Goal: Information Seeking & Learning: Check status

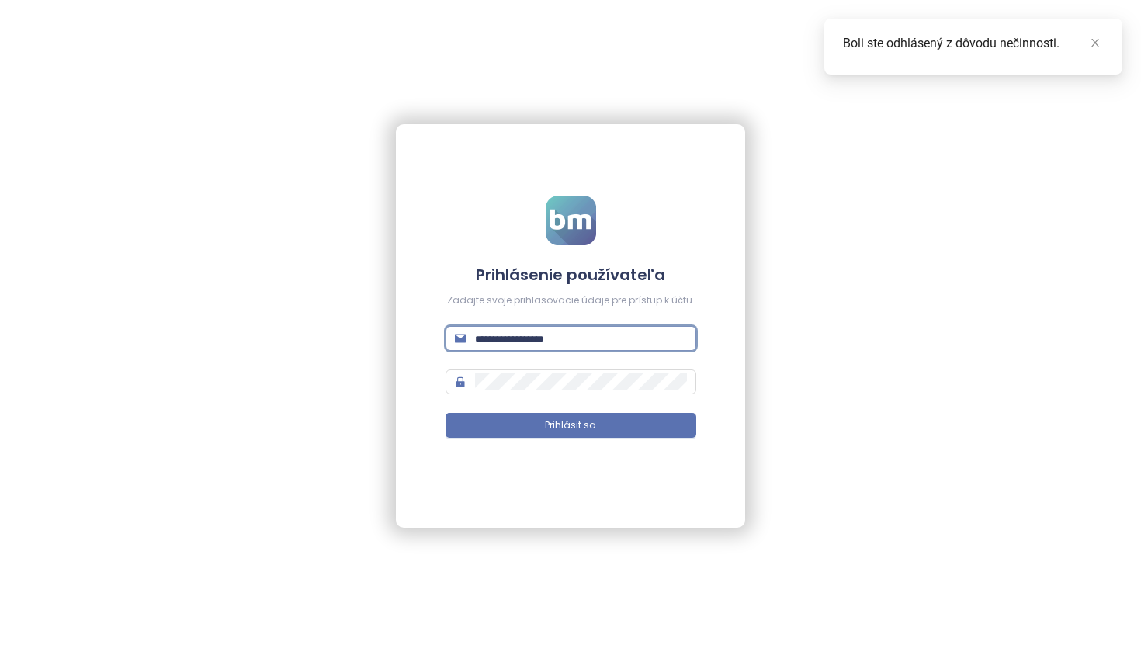
type input "**********"
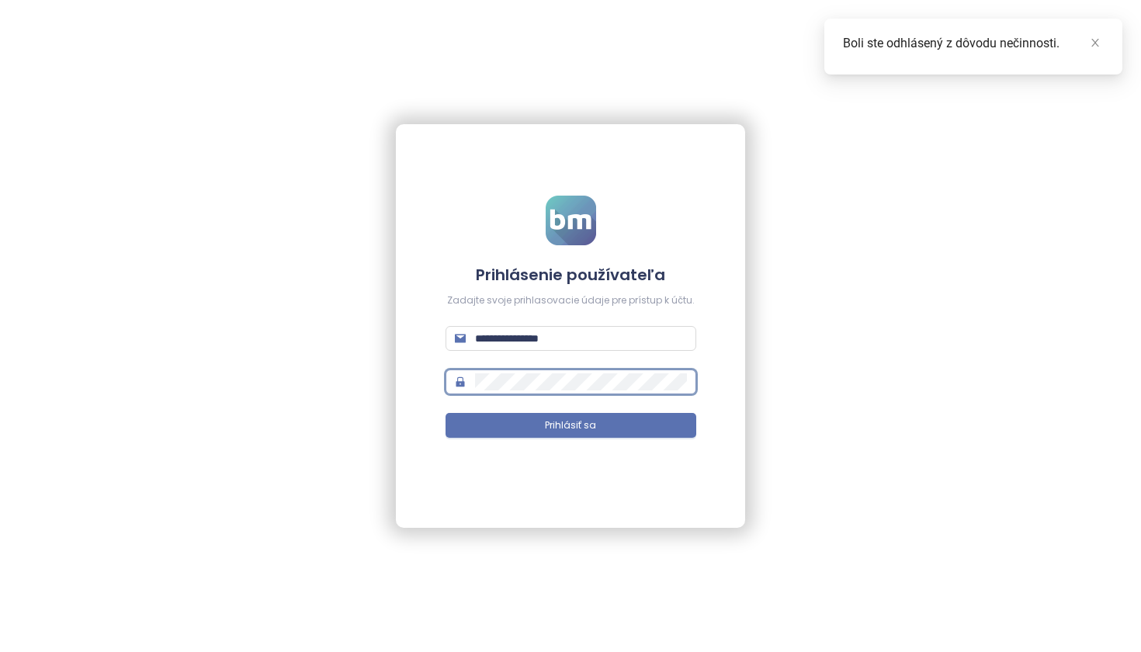
click at [571, 426] on button "Prihlásiť sa" at bounding box center [571, 425] width 251 height 25
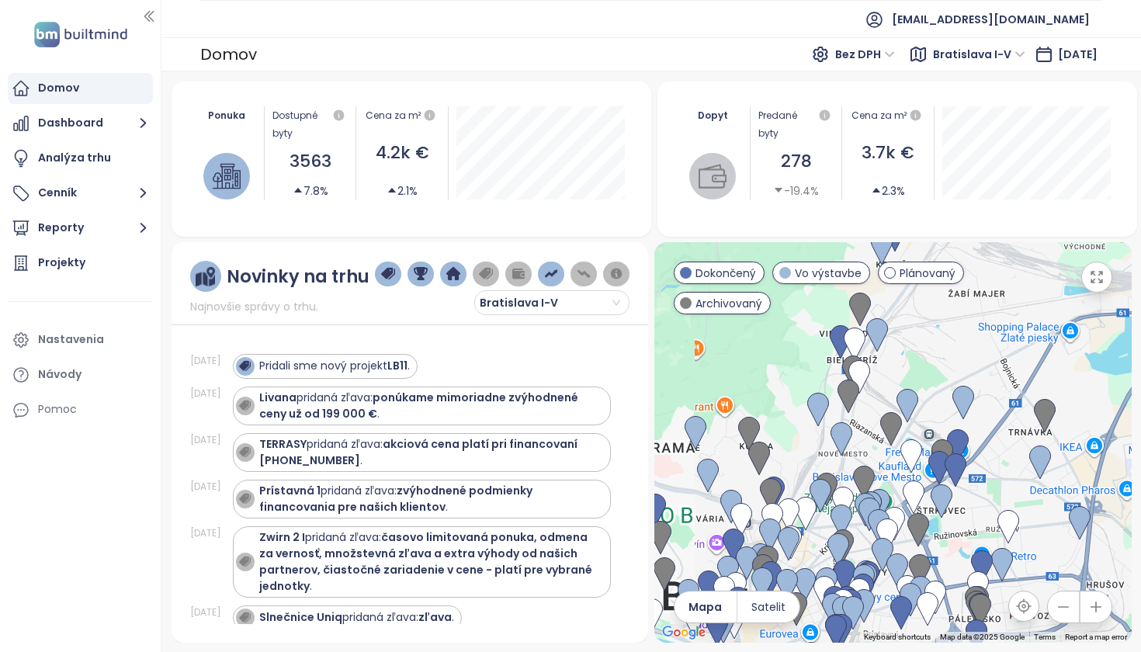
drag, startPoint x: 928, startPoint y: 374, endPoint x: 961, endPoint y: 320, distance: 63.8
click at [961, 320] on div at bounding box center [894, 442] width 478 height 401
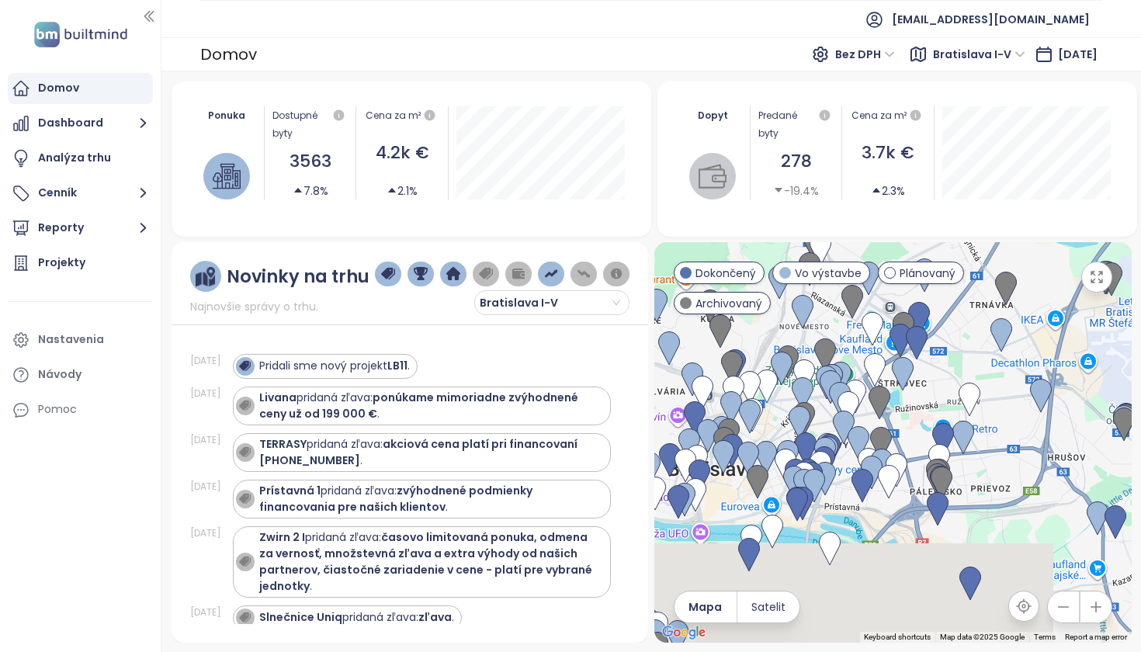
drag, startPoint x: 1004, startPoint y: 474, endPoint x: 952, endPoint y: 371, distance: 115.6
click at [952, 371] on div at bounding box center [894, 442] width 478 height 401
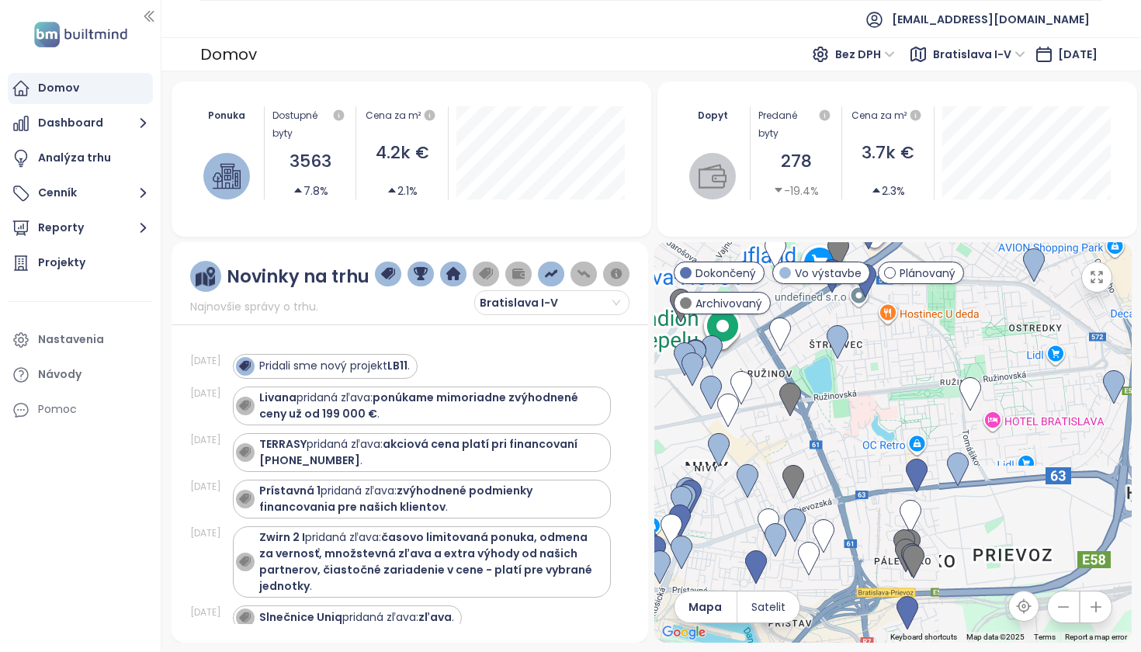
drag, startPoint x: 898, startPoint y: 367, endPoint x: 1009, endPoint y: 403, distance: 117.6
click at [1009, 403] on div at bounding box center [894, 442] width 478 height 401
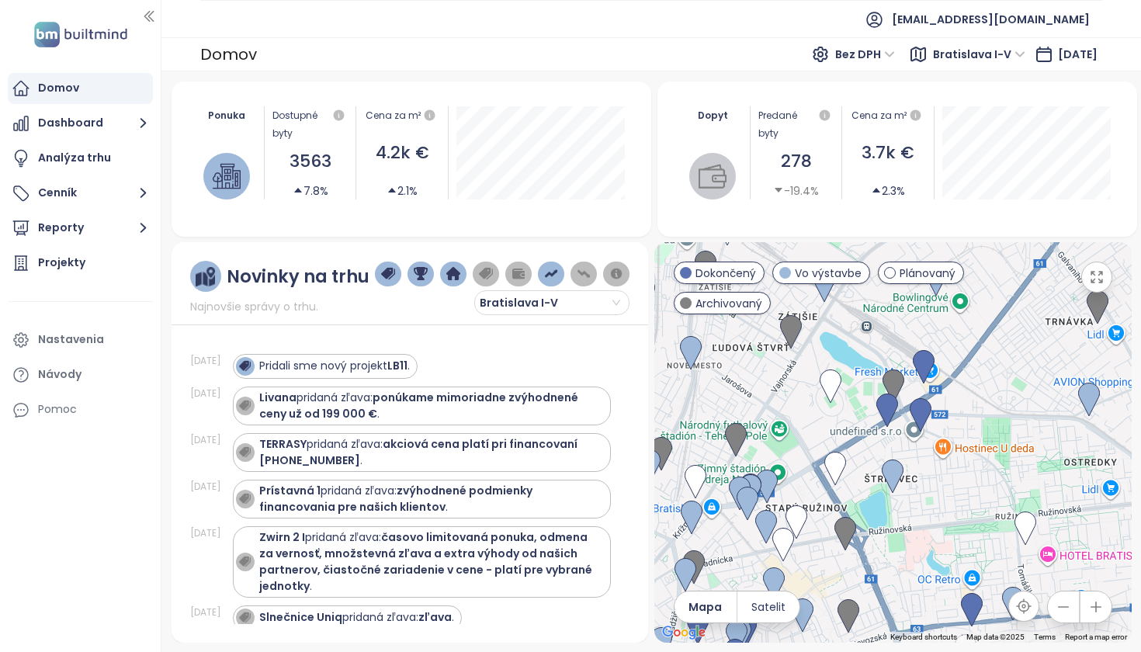
drag, startPoint x: 942, startPoint y: 363, endPoint x: 867, endPoint y: 466, distance: 127.8
click at [867, 466] on div at bounding box center [894, 442] width 478 height 401
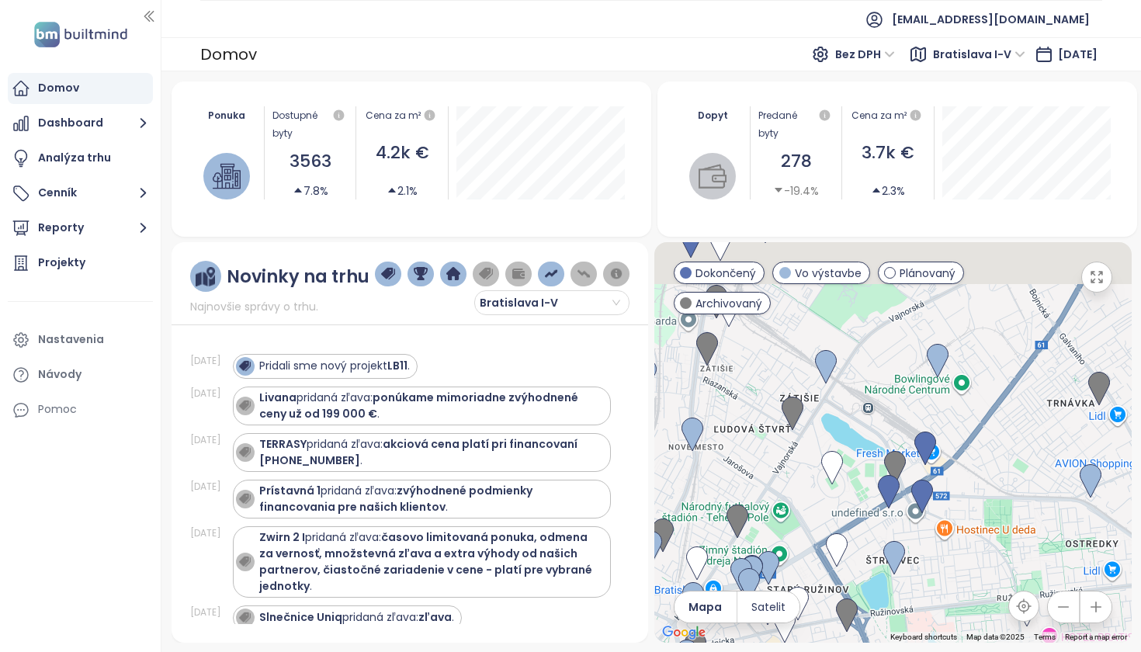
drag, startPoint x: 846, startPoint y: 330, endPoint x: 853, endPoint y: 405, distance: 75.6
click at [853, 405] on div at bounding box center [894, 442] width 478 height 401
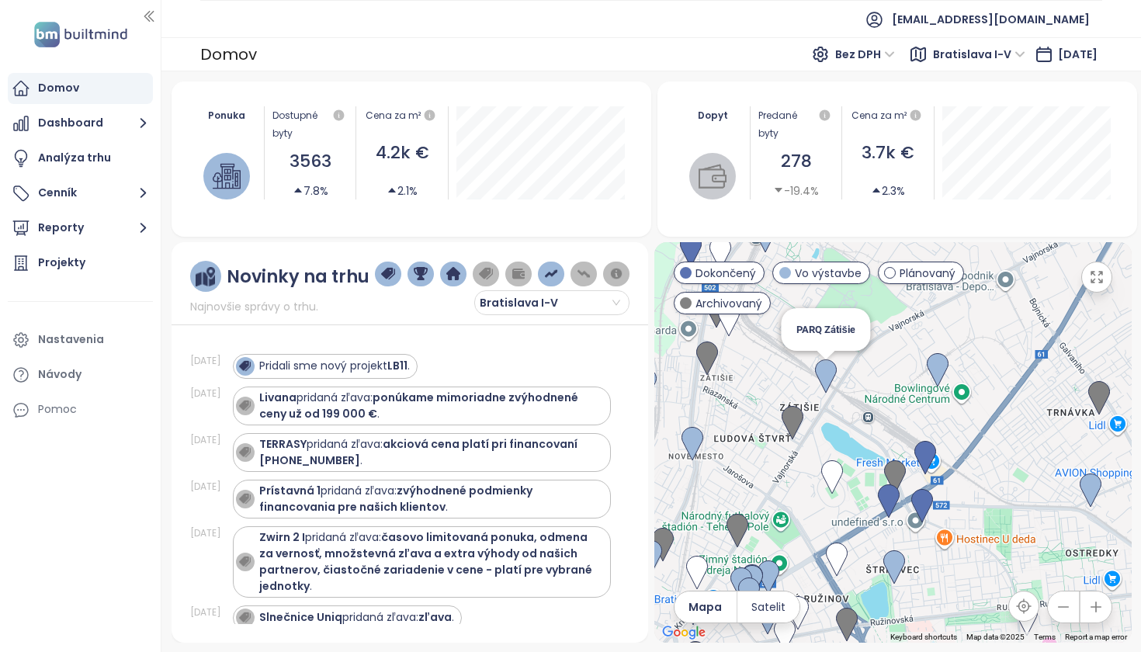
click at [829, 373] on img at bounding box center [826, 377] width 22 height 34
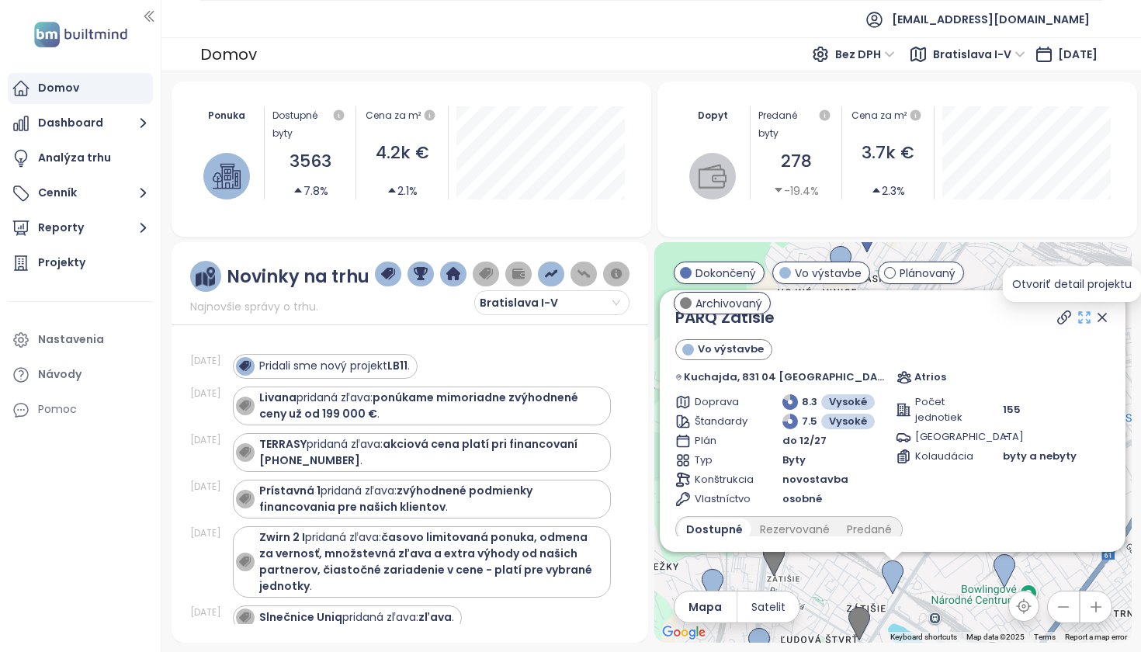
click at [1077, 318] on icon at bounding box center [1085, 318] width 16 height 16
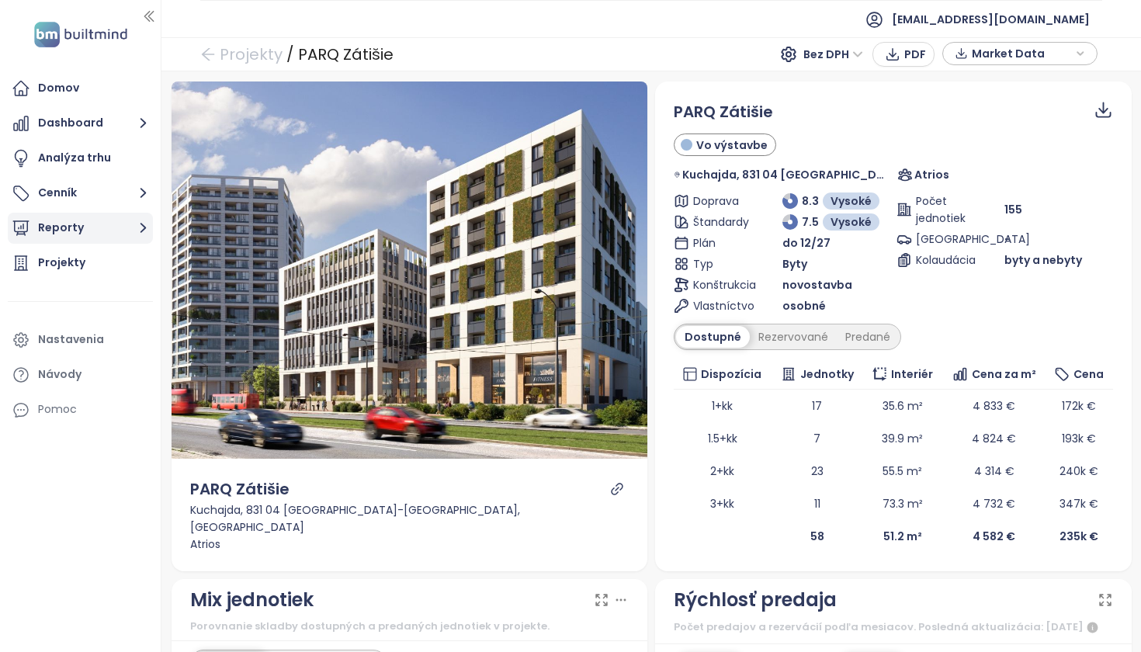
click at [82, 231] on button "Reporty" at bounding box center [80, 228] width 145 height 31
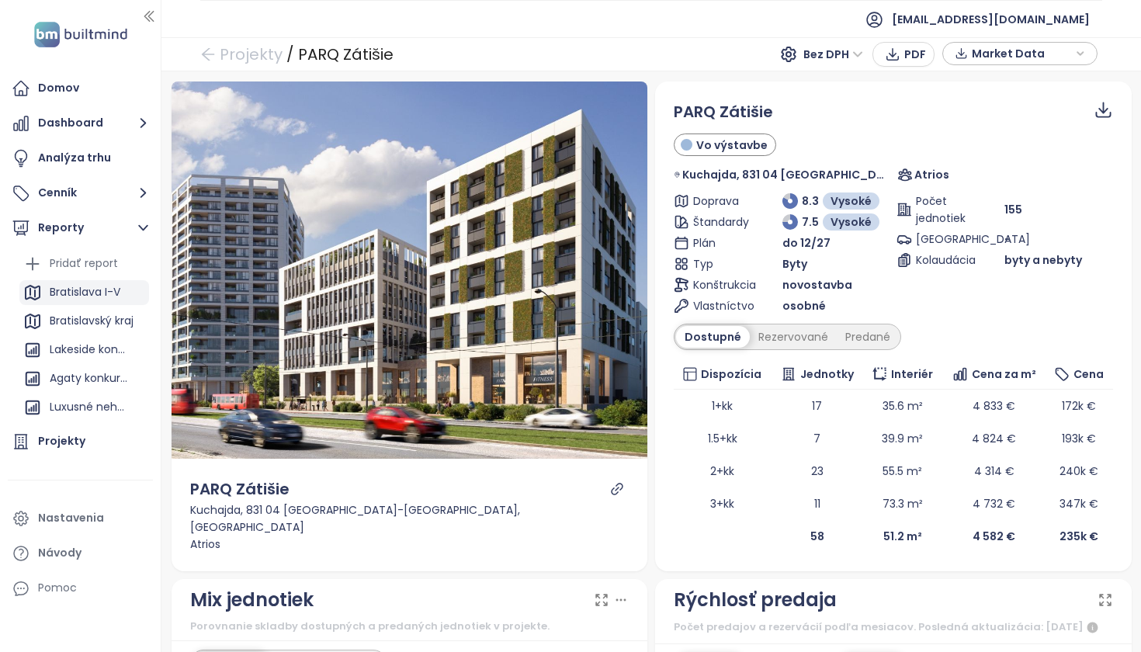
click at [101, 294] on div "Bratislava I-V" at bounding box center [85, 292] width 71 height 19
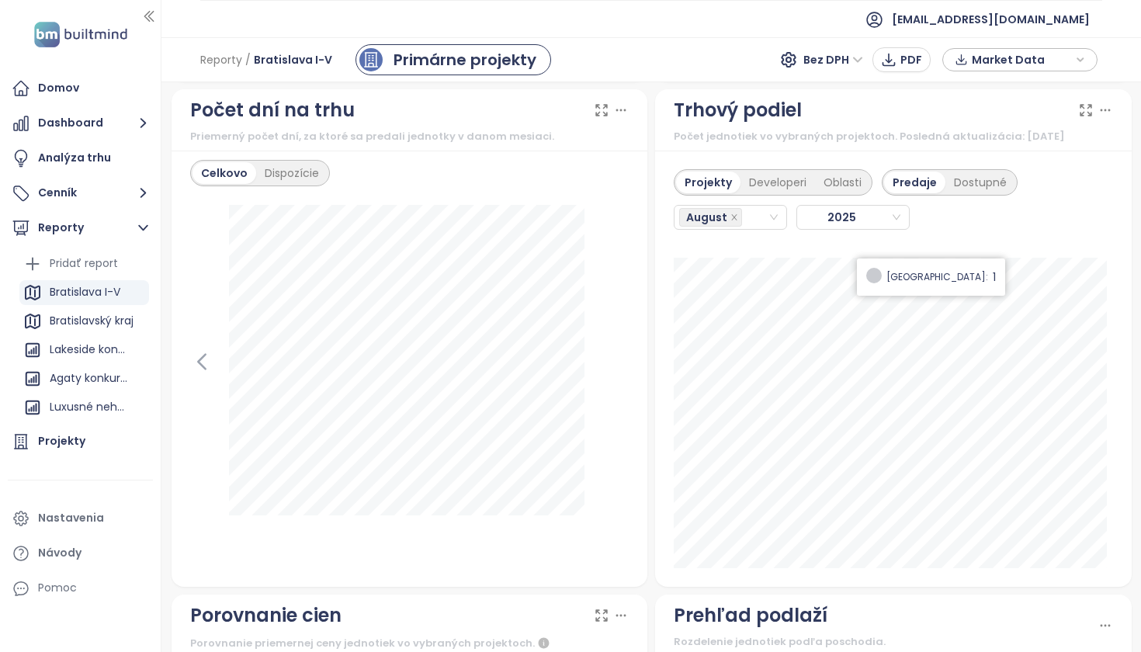
scroll to position [1868, 0]
click at [772, 193] on div "Developeri" at bounding box center [778, 182] width 75 height 22
click at [745, 226] on input "search" at bounding box center [746, 216] width 3 height 19
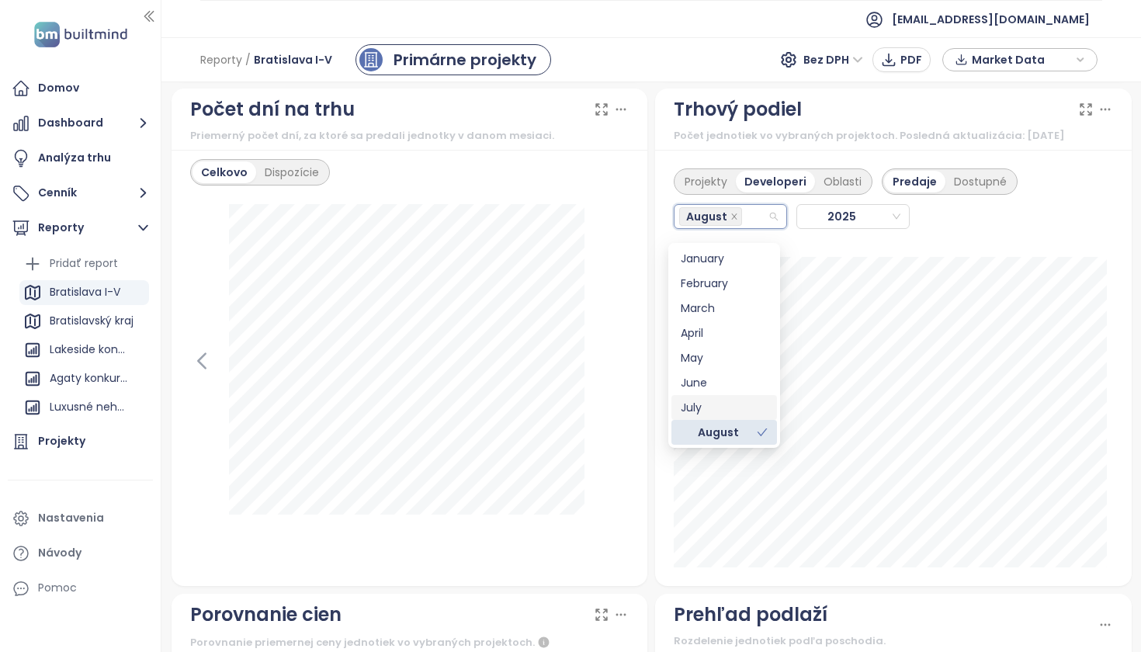
click at [726, 403] on div "July" at bounding box center [724, 407] width 87 height 17
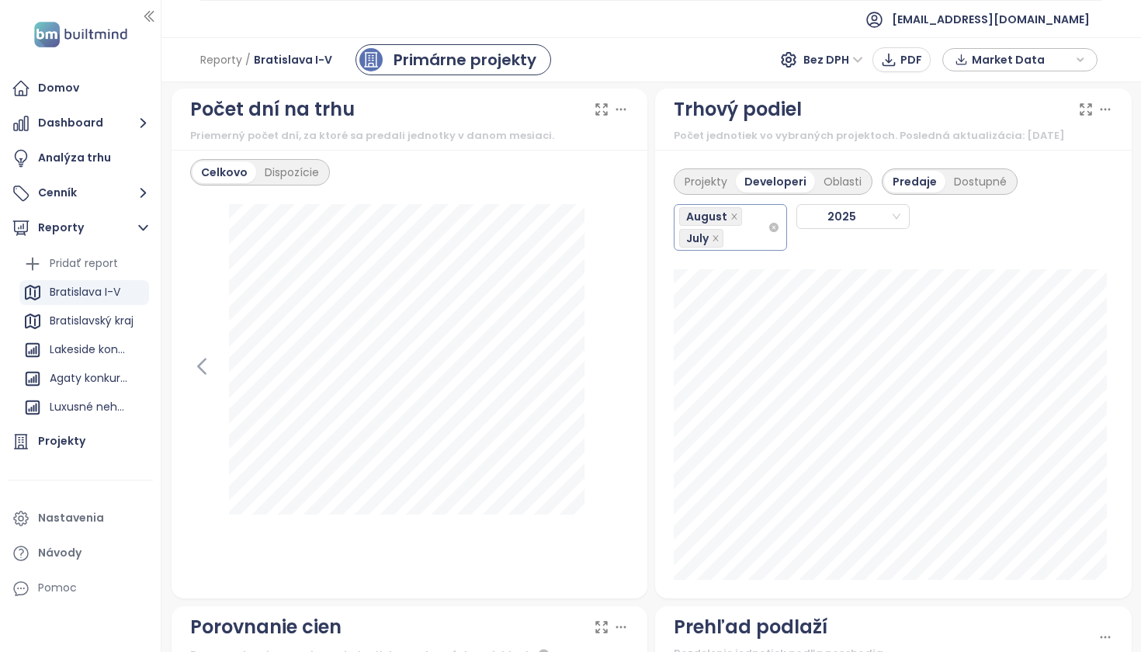
click at [735, 246] on div "August July" at bounding box center [723, 227] width 89 height 43
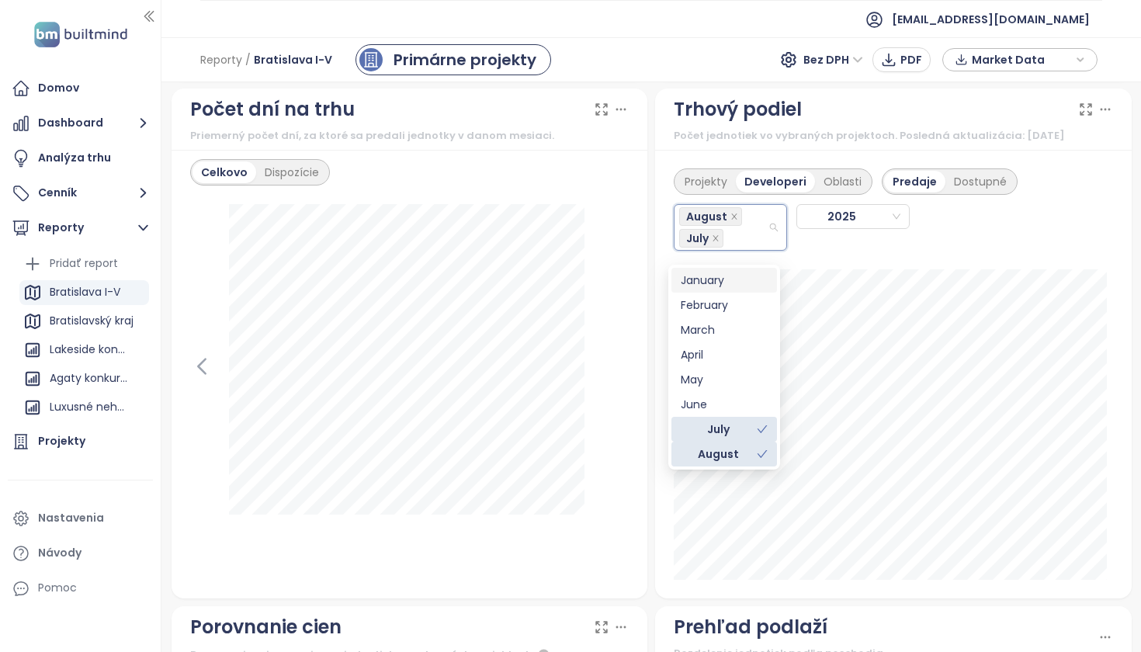
click at [711, 280] on div "January" at bounding box center [724, 280] width 87 height 17
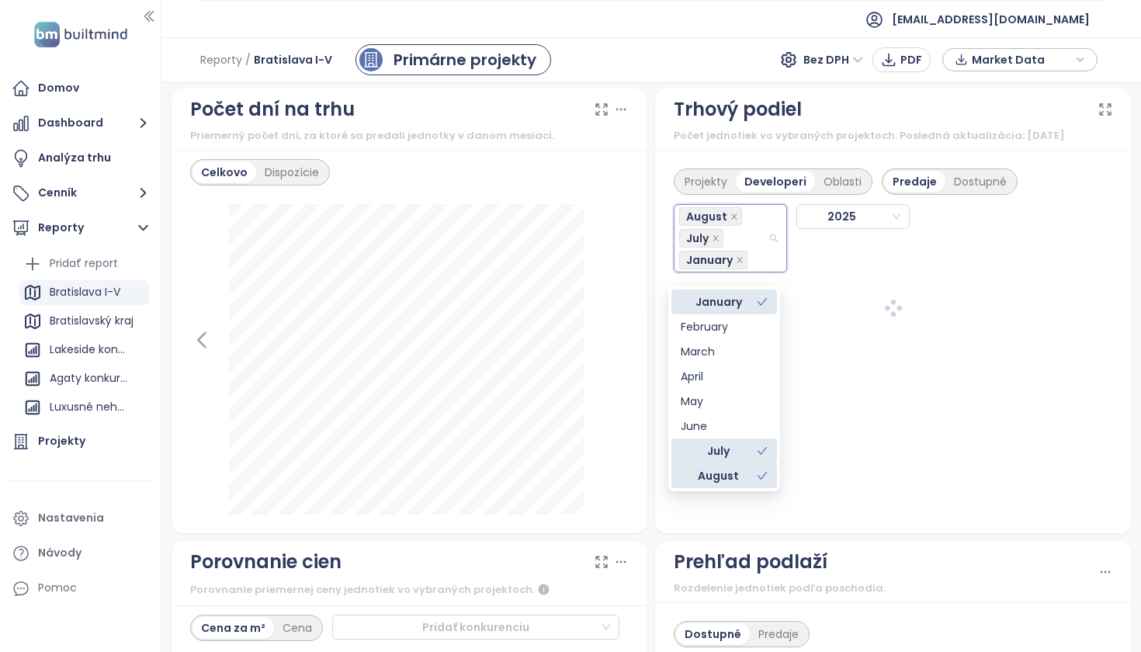
click at [709, 312] on div "January" at bounding box center [725, 302] width 106 height 25
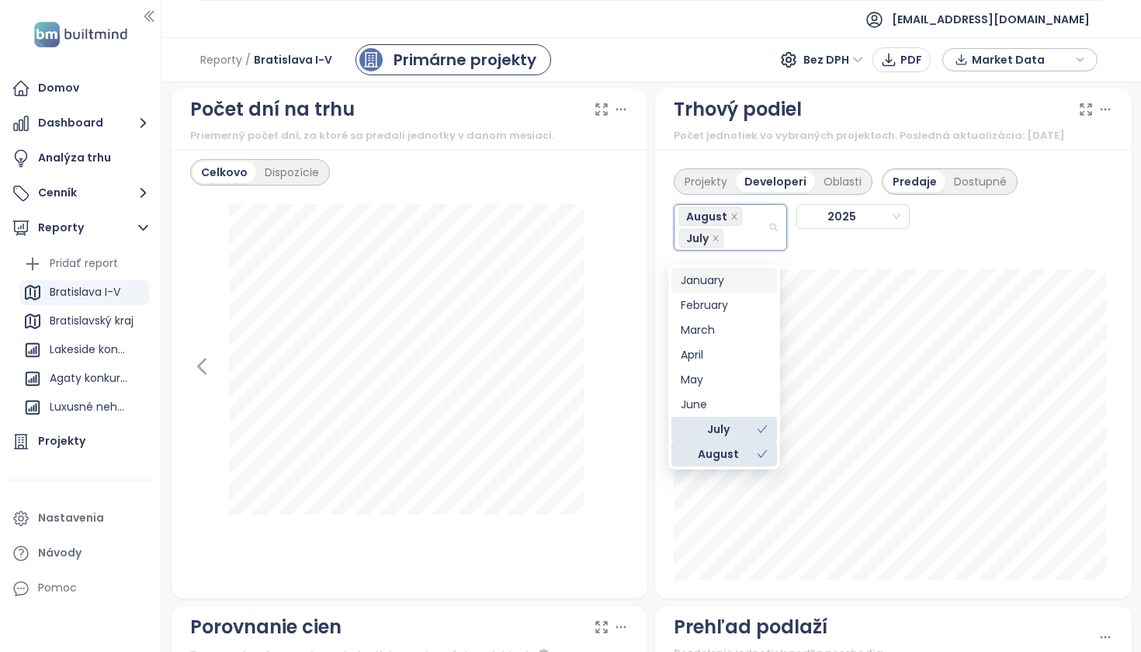
click at [709, 289] on div "January" at bounding box center [725, 280] width 106 height 25
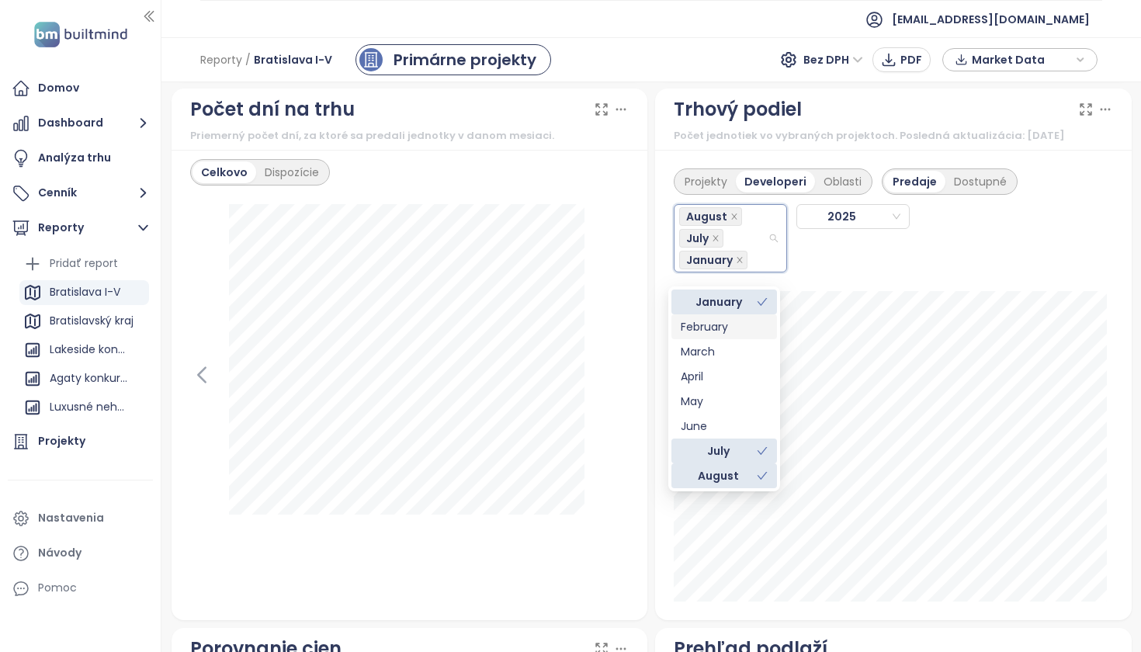
click at [714, 328] on div "February" at bounding box center [724, 326] width 87 height 17
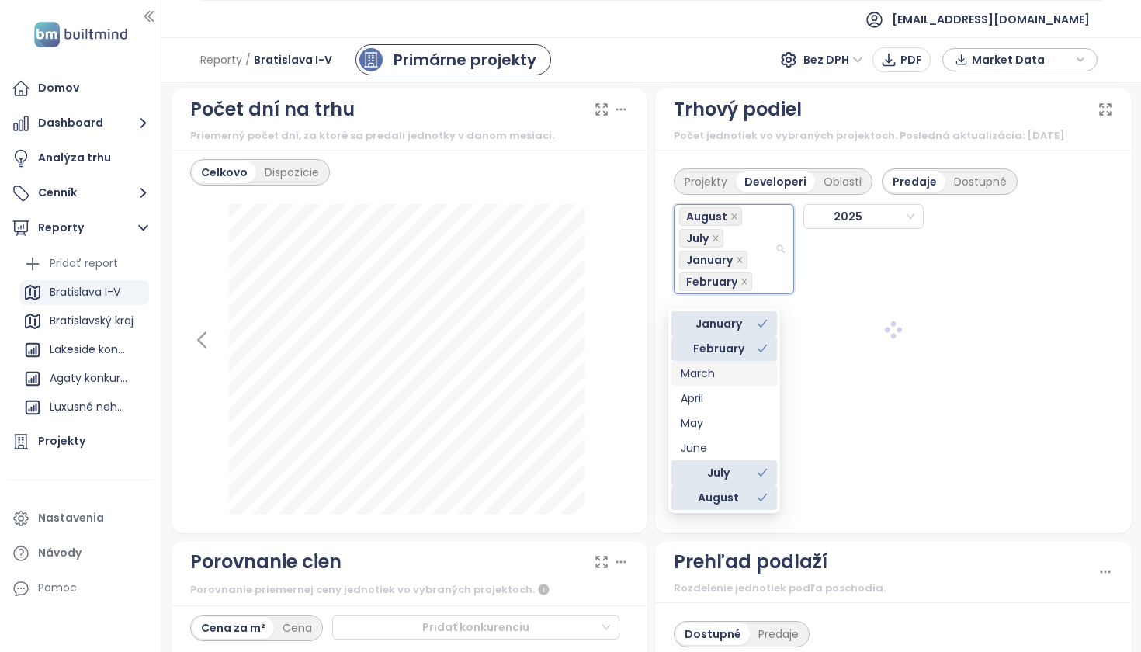
click at [714, 377] on div "March" at bounding box center [724, 373] width 87 height 17
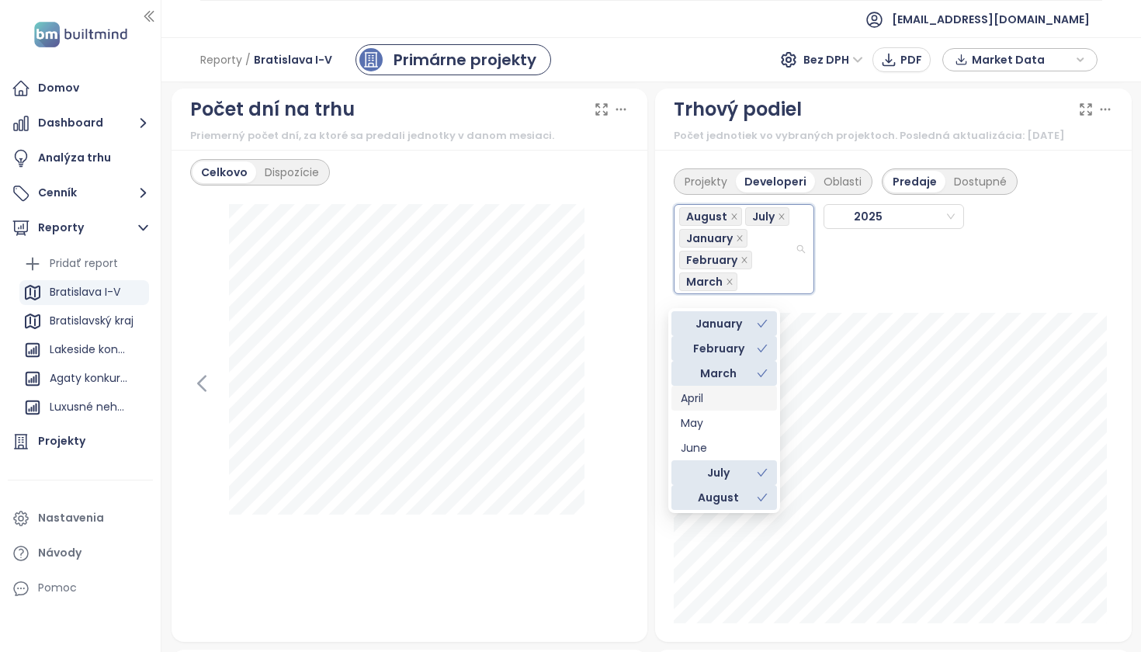
click at [710, 404] on div "April" at bounding box center [724, 398] width 87 height 17
click at [716, 427] on div "May" at bounding box center [725, 423] width 106 height 25
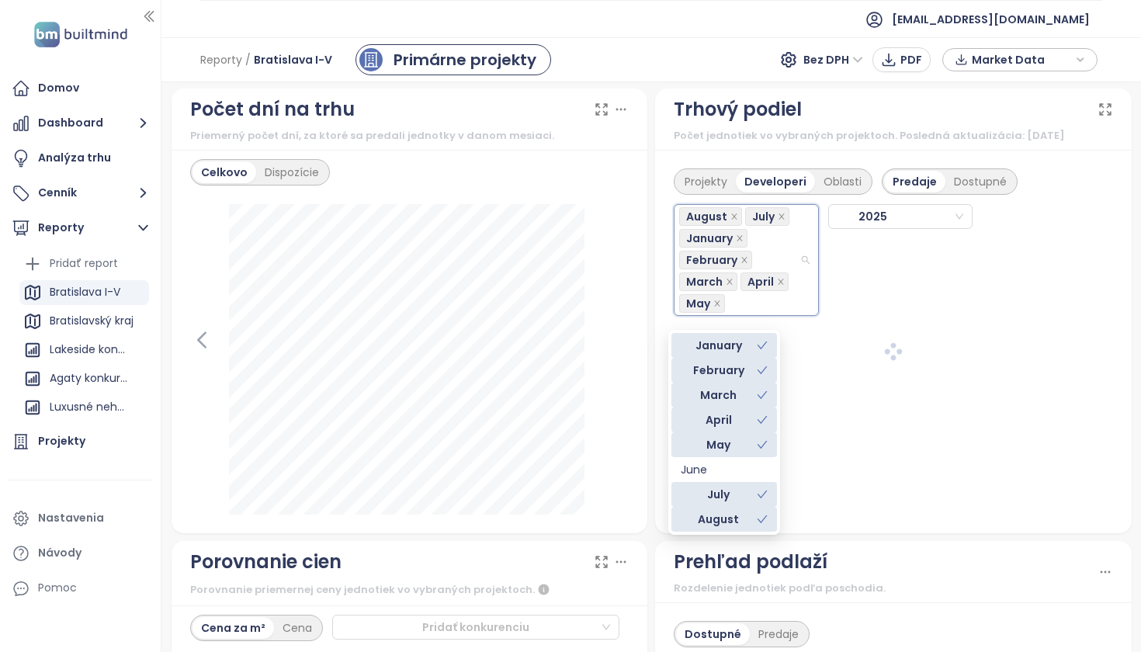
click at [716, 427] on div "April" at bounding box center [719, 420] width 76 height 17
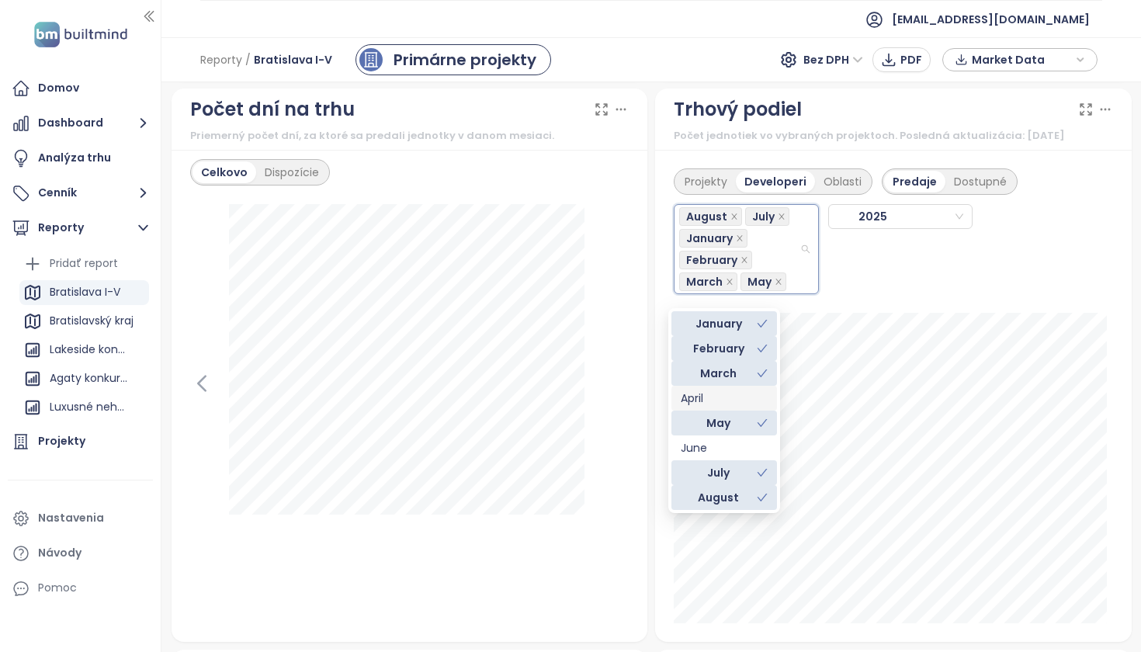
click at [710, 399] on div "April" at bounding box center [724, 398] width 87 height 17
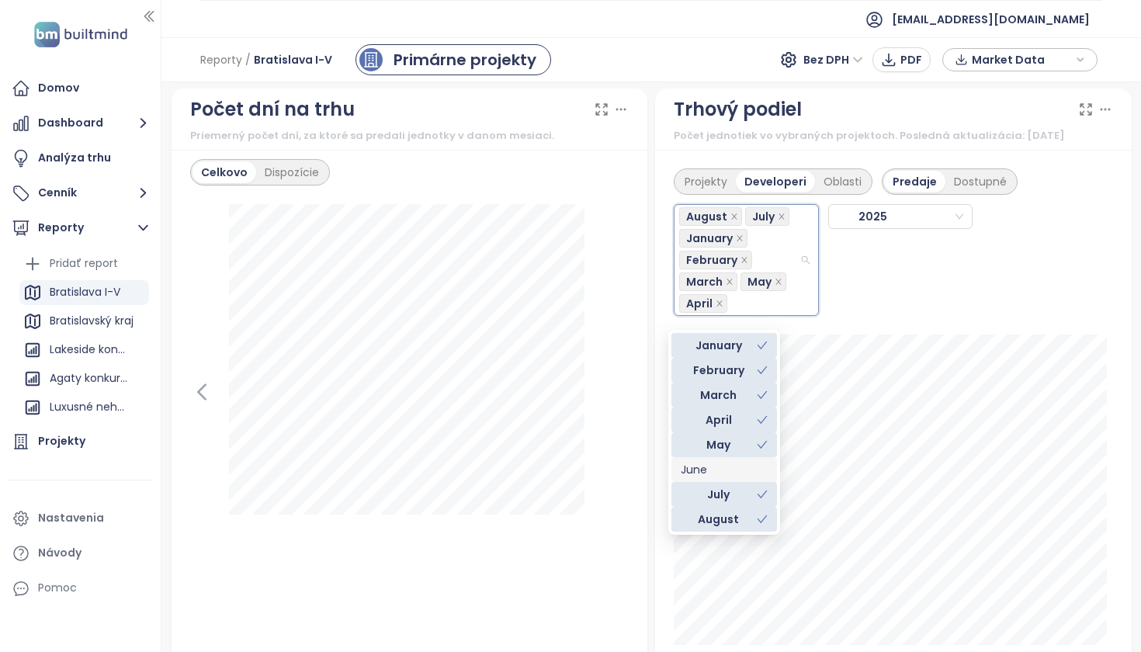
click at [711, 465] on div "June" at bounding box center [724, 469] width 87 height 17
click at [1105, 324] on div "Projekty Developeri Oblasti Predaje Dostupné August July January February March…" at bounding box center [893, 407] width 477 height 514
